Goal: Transaction & Acquisition: Purchase product/service

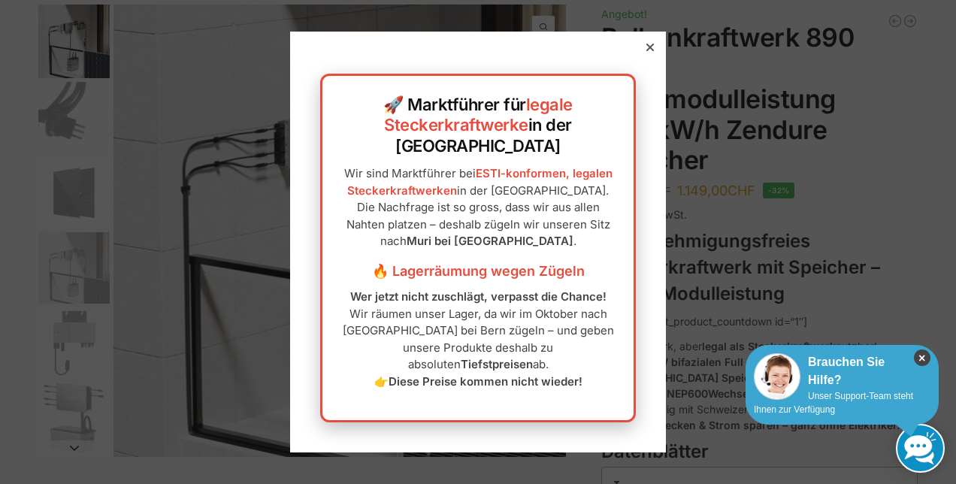
click at [914, 351] on icon "×" at bounding box center [922, 357] width 17 height 17
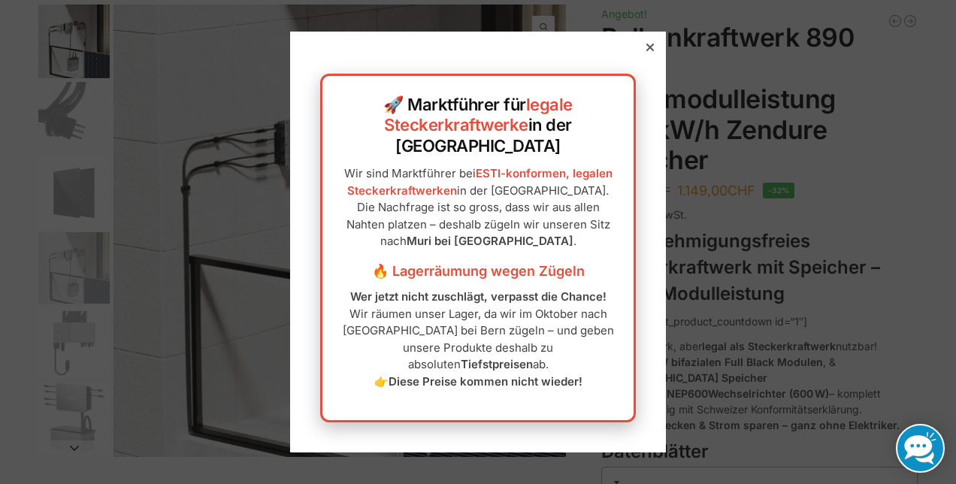
click at [643, 54] on div at bounding box center [650, 48] width 14 height 14
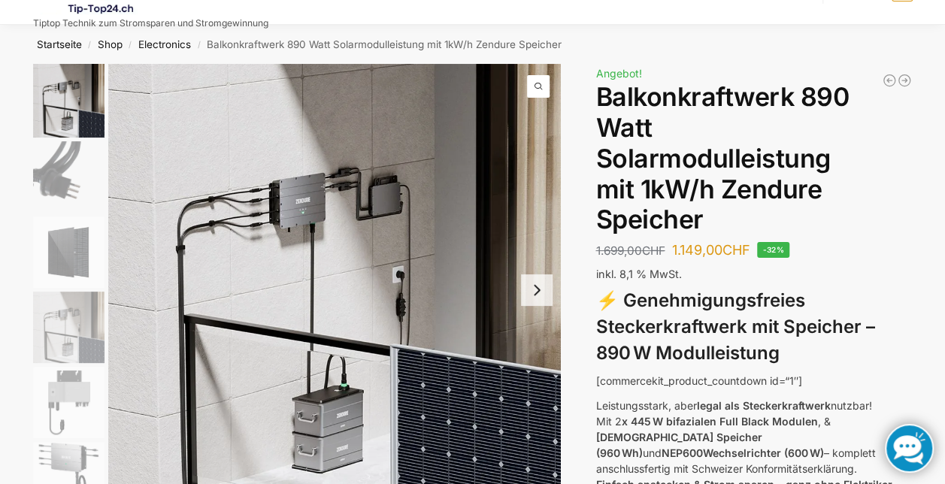
scroll to position [44, 0]
click at [532, 296] on button "Next slide" at bounding box center [537, 290] width 32 height 32
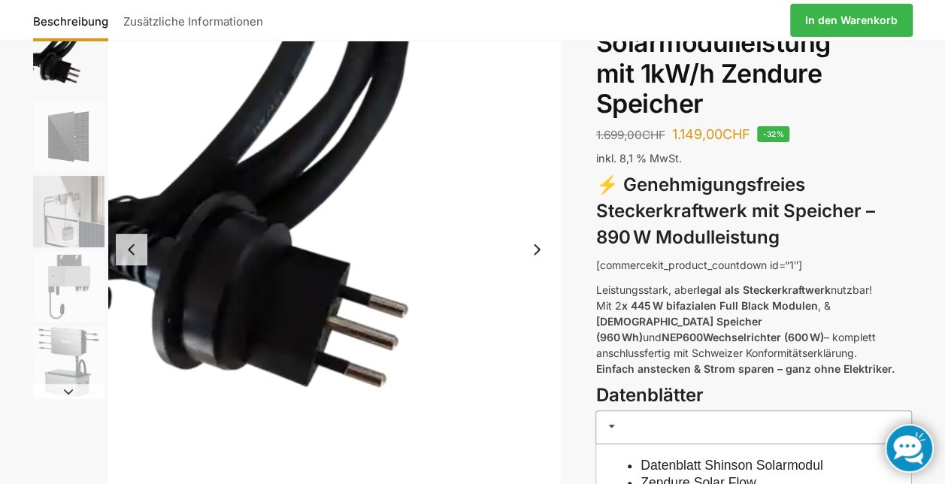
scroll to position [160, 0]
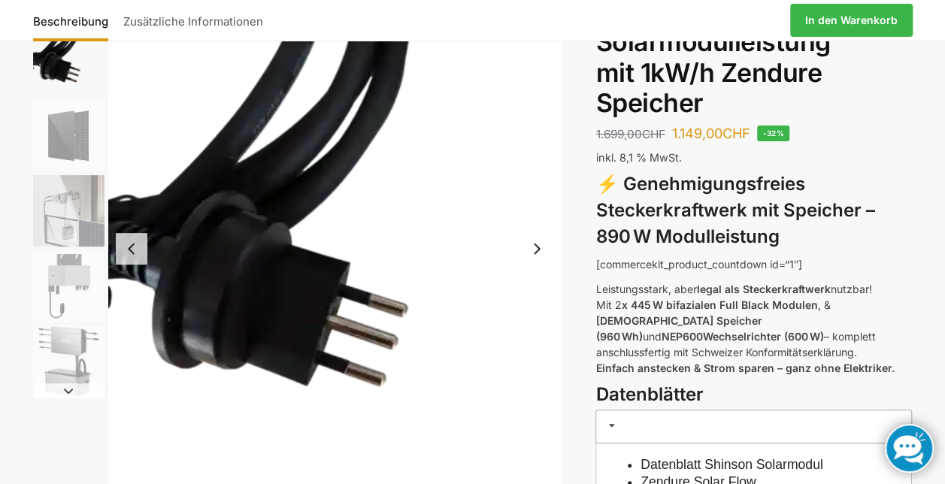
click at [535, 252] on button "Next slide" at bounding box center [537, 249] width 32 height 32
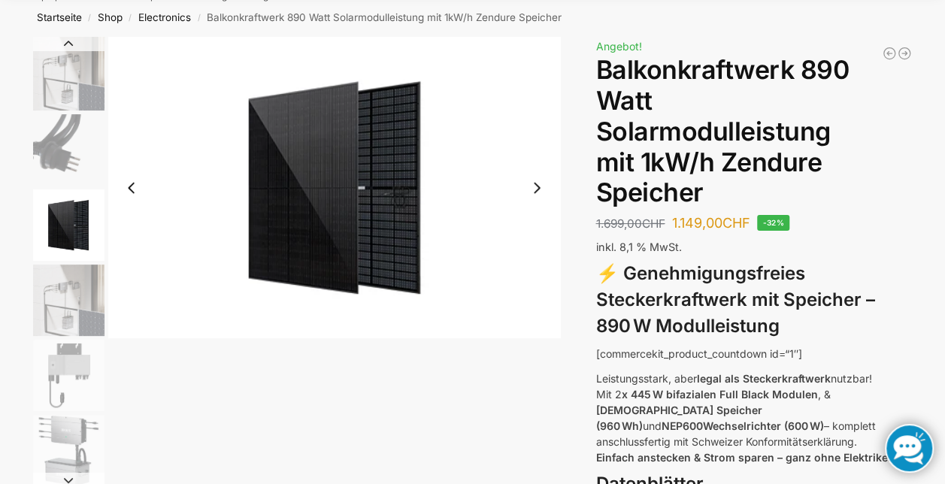
scroll to position [70, 0]
click at [543, 194] on button "Next slide" at bounding box center [537, 189] width 32 height 32
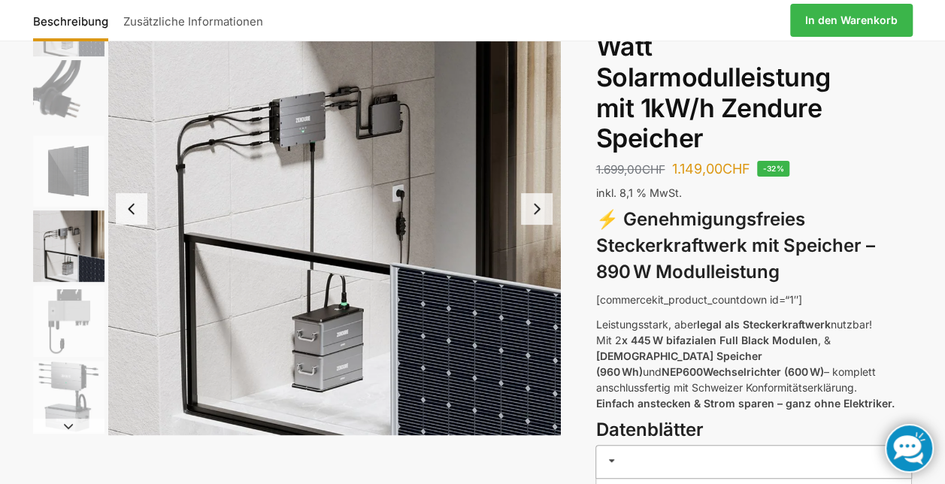
scroll to position [138, 0]
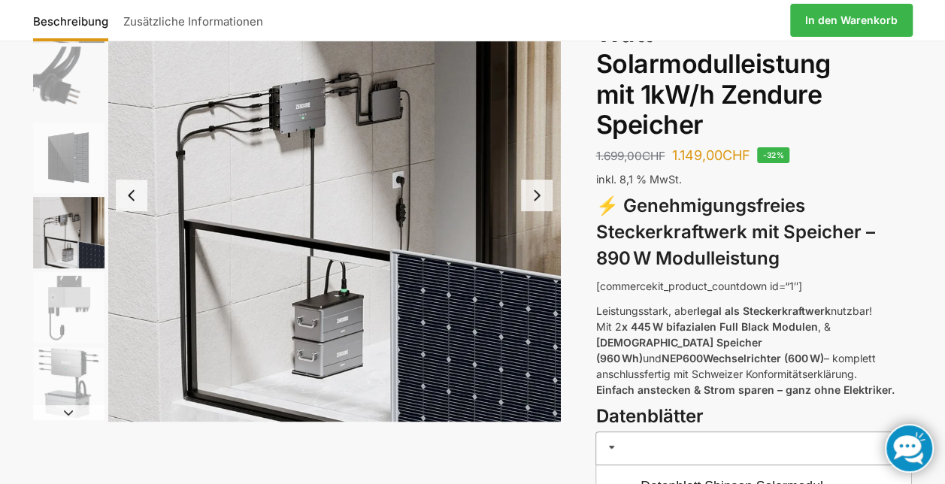
click at [539, 194] on button "Next slide" at bounding box center [537, 196] width 32 height 32
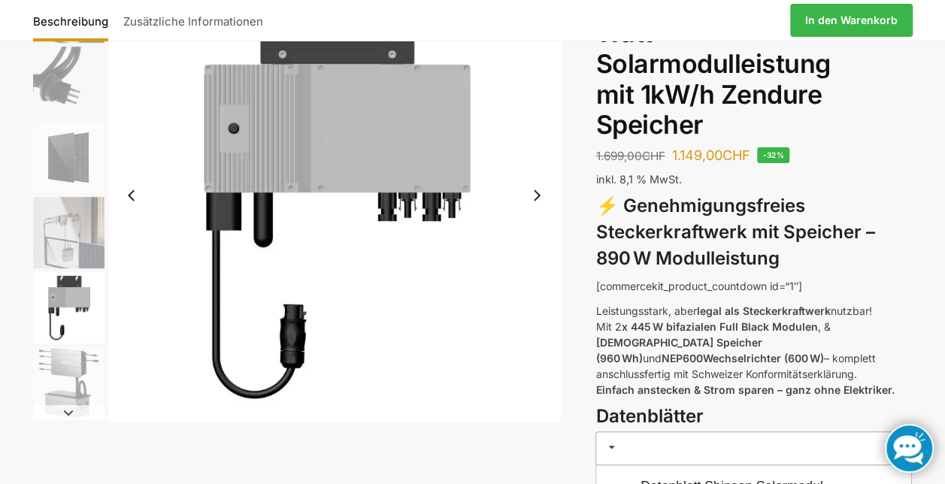
click at [539, 192] on button "Next slide" at bounding box center [537, 196] width 32 height 32
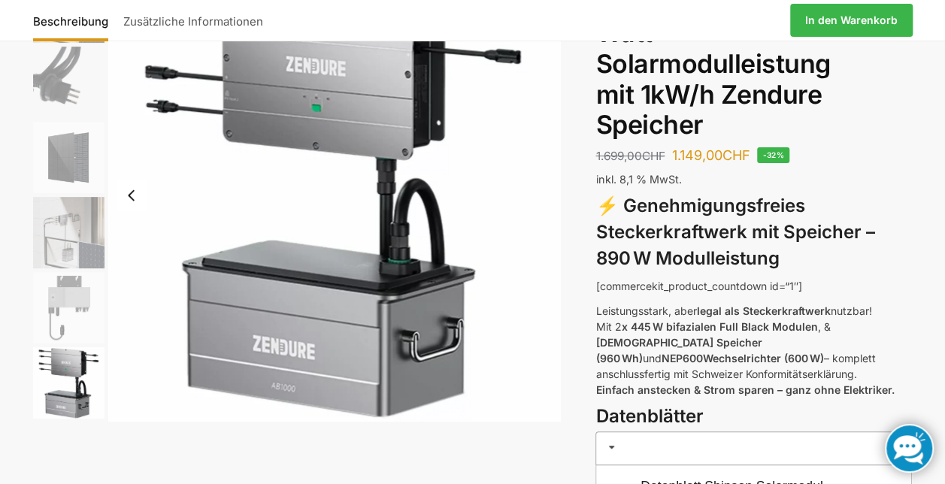
click at [532, 216] on img "6 / 6" at bounding box center [334, 195] width 452 height 452
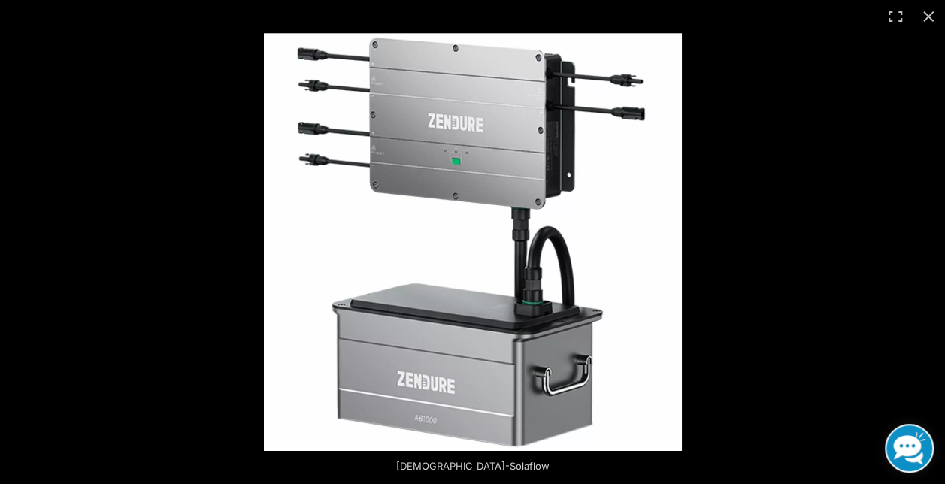
click at [931, 17] on button "Close (Esc)" at bounding box center [927, 16] width 33 height 33
